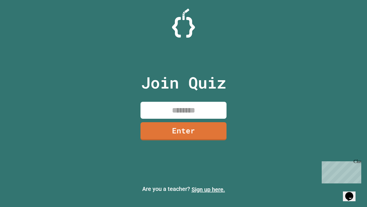
click at [208, 189] on link "Sign up here." at bounding box center [209, 189] width 34 height 7
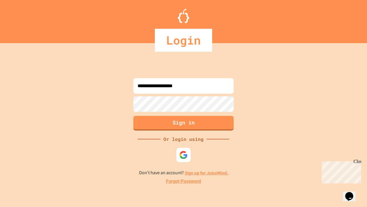
type input "**********"
